Goal: Navigation & Orientation: Find specific page/section

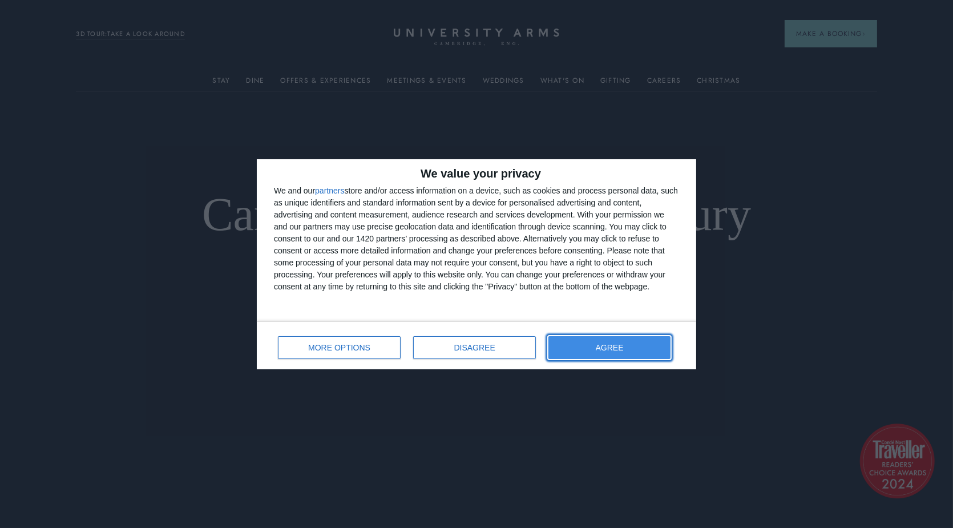
click at [615, 344] on span "AGREE" at bounding box center [610, 348] width 28 height 8
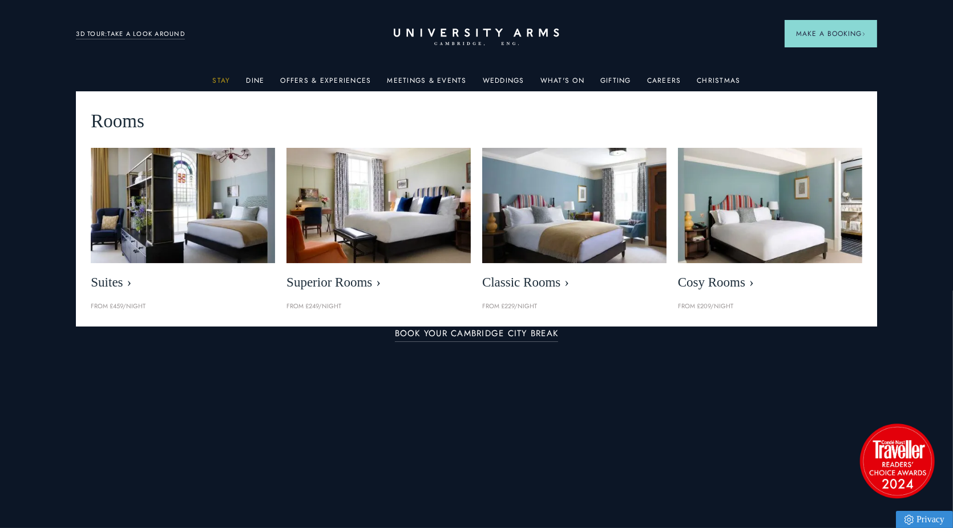
click at [223, 78] on link "Stay" at bounding box center [221, 83] width 18 height 15
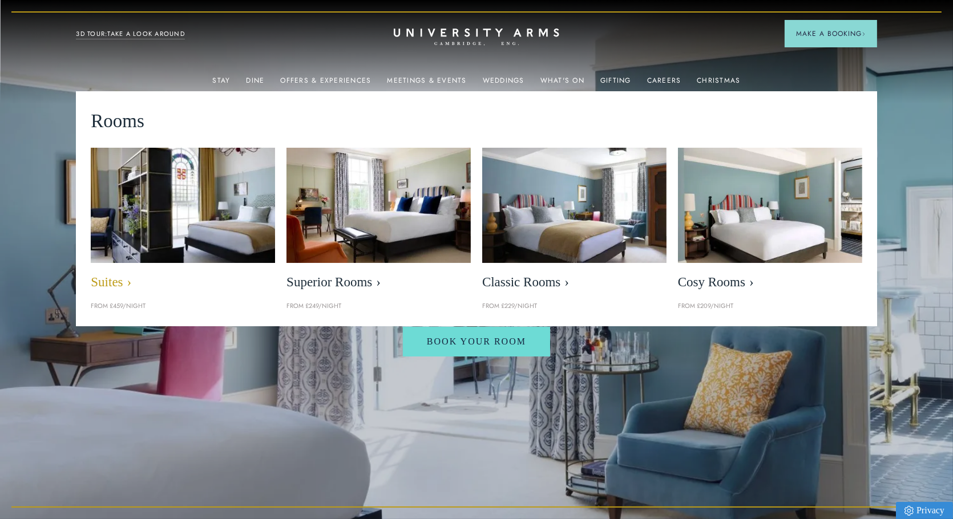
click at [201, 228] on img at bounding box center [183, 205] width 212 height 132
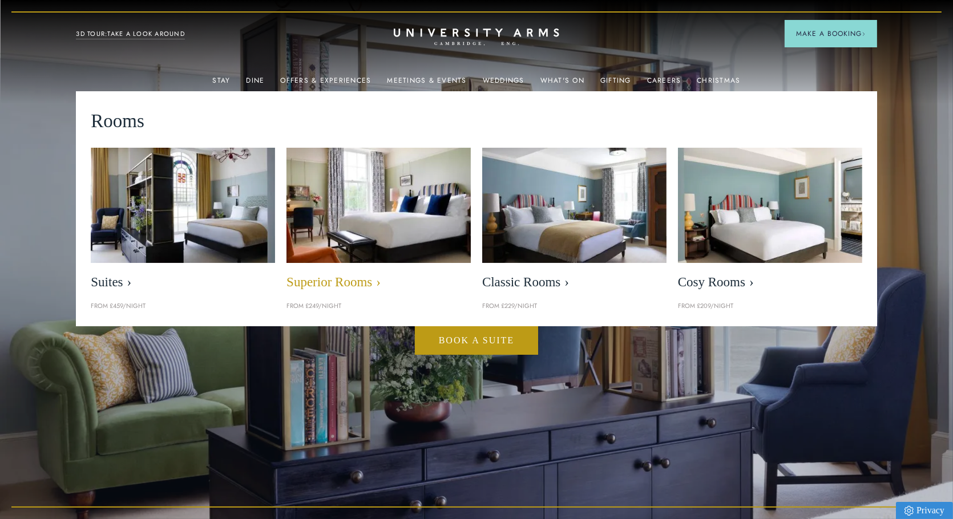
click at [394, 217] on img at bounding box center [379, 205] width 212 height 132
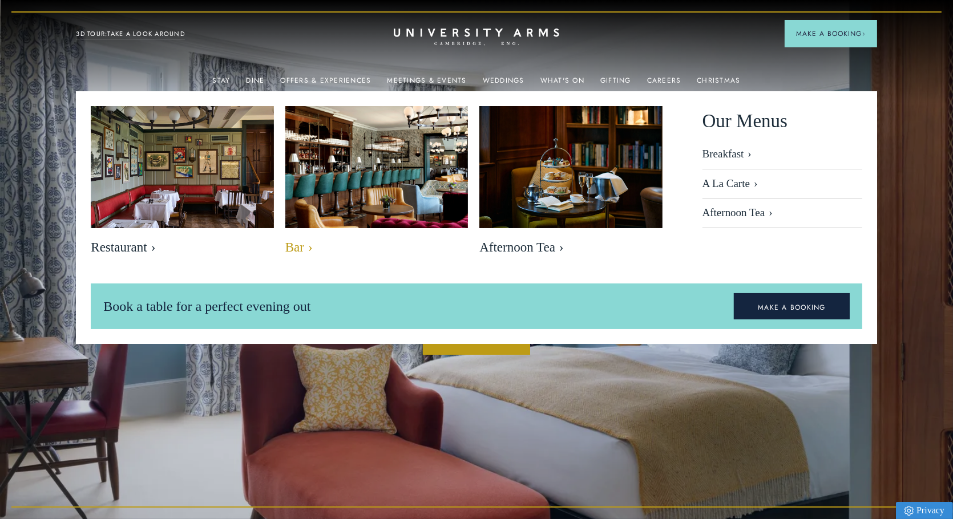
click at [352, 175] on img at bounding box center [377, 167] width 211 height 140
